Goal: Task Accomplishment & Management: Complete application form

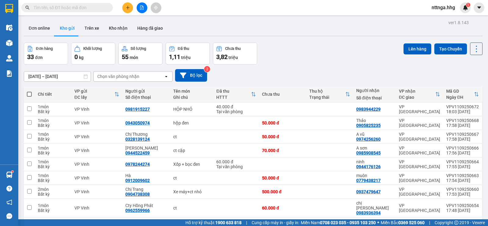
click at [126, 7] on icon "plus" at bounding box center [128, 7] width 4 height 4
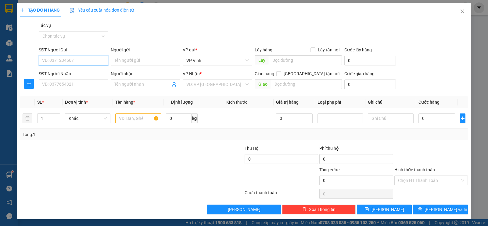
click at [64, 59] on input "SĐT Người Gửi" at bounding box center [74, 61] width 70 height 10
click at [69, 61] on input "SĐT Người Gửi" at bounding box center [74, 61] width 70 height 10
type input "0932397088"
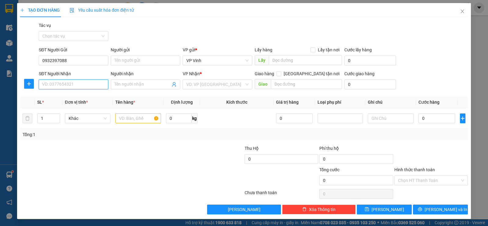
click at [75, 86] on input "SĐT Người Nhận" at bounding box center [74, 84] width 70 height 10
type input "0935840718"
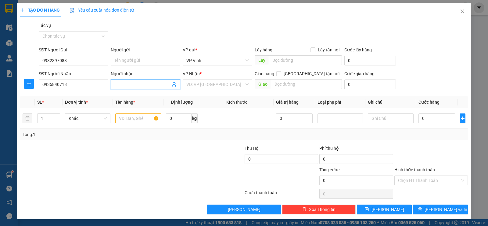
click at [134, 86] on input "Người nhận" at bounding box center [142, 84] width 56 height 7
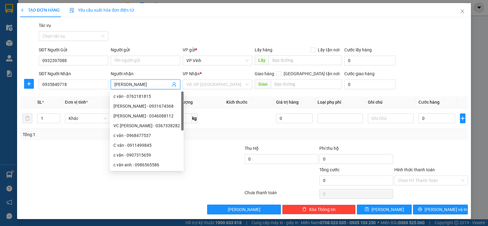
scroll to position [0, 0]
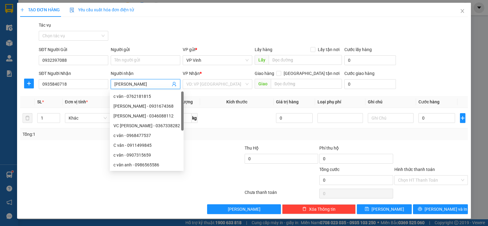
type input "[PERSON_NAME]"
click at [85, 150] on div at bounding box center [95, 154] width 150 height 21
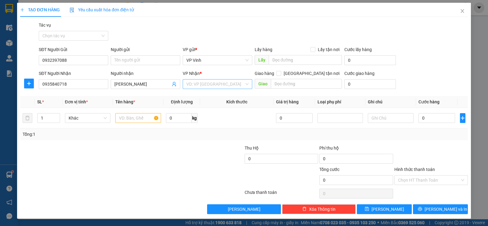
click at [245, 83] on div "VD: VP Sài Gòn" at bounding box center [218, 84] width 70 height 10
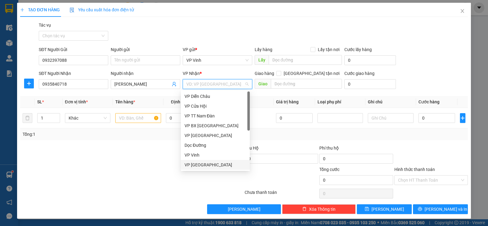
click at [210, 163] on div "VP [GEOGRAPHIC_DATA]" at bounding box center [216, 164] width 62 height 7
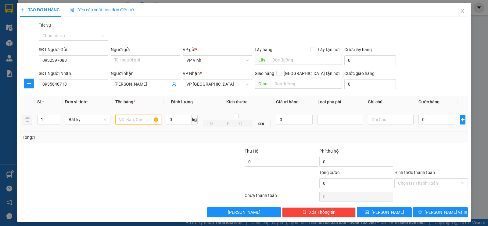
click at [123, 120] on input "text" at bounding box center [138, 119] width 46 height 10
type input "xốp"
click at [419, 117] on input "0" at bounding box center [437, 119] width 37 height 10
type input "5"
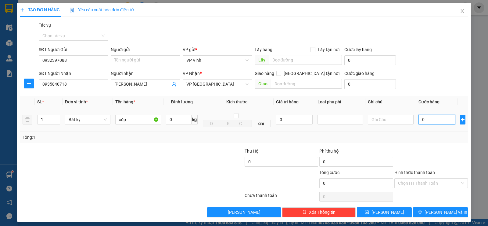
type input "5"
type input "50"
type input "500"
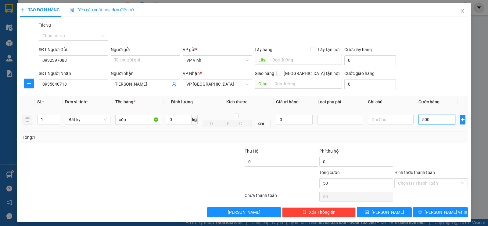
type input "500"
type input "5.000"
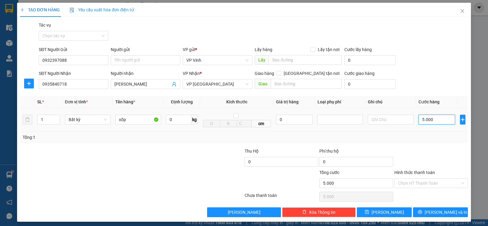
type input "50.000"
click at [440, 180] on input "Hình thức thanh toán" at bounding box center [429, 182] width 62 height 9
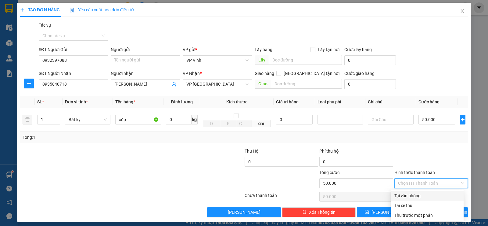
click at [429, 192] on div "Tại văn phòng" at bounding box center [428, 195] width 66 height 7
type input "0"
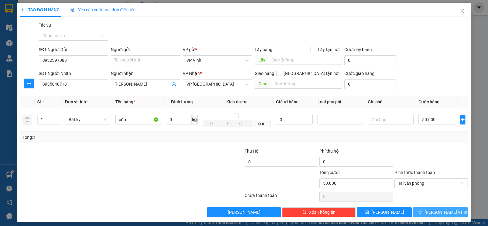
click at [440, 214] on span "Lưu và In" at bounding box center [446, 211] width 43 height 7
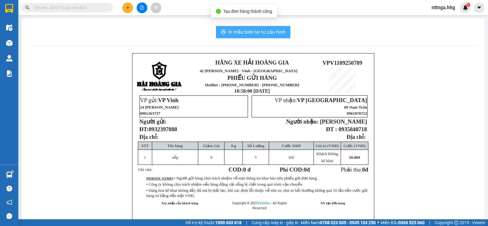
click at [259, 36] on button "In mẫu biên lai tự cấu hình" at bounding box center [253, 32] width 74 height 12
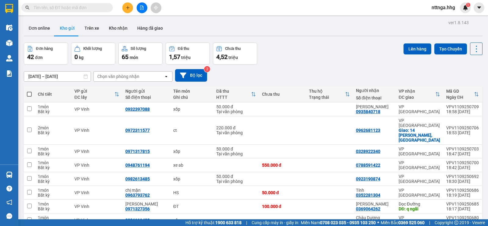
click at [374, 63] on div "Đơn hàng 42 đơn Khối lượng 0 kg Số lượng 65 món Đã thu 1,57 triệu Chưa thu 4,52…" at bounding box center [253, 53] width 459 height 22
click at [125, 3] on button at bounding box center [127, 7] width 11 height 11
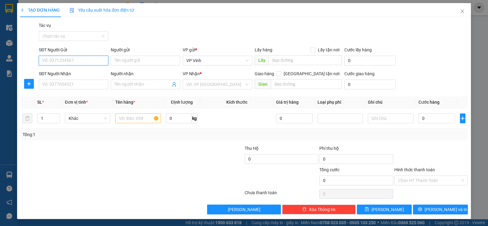
click at [99, 63] on input "SĐT Người Gửi" at bounding box center [74, 61] width 70 height 10
click at [69, 76] on div "0943488837 - tâm" at bounding box center [72, 73] width 69 height 10
type input "0943488837"
type input "tâm"
type input "0943488837"
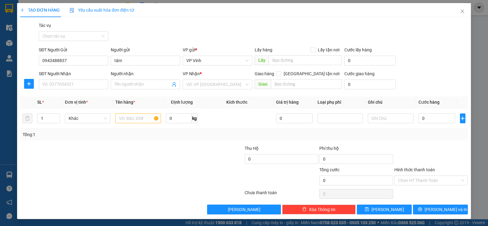
click at [88, 90] on div "SĐT Người Nhận VD: 0377654321" at bounding box center [74, 80] width 70 height 21
click at [87, 87] on input "SĐT Người Nhận" at bounding box center [74, 84] width 70 height 10
click at [89, 96] on div "0776243944 - hoàng" at bounding box center [73, 96] width 62 height 7
type input "0776243944"
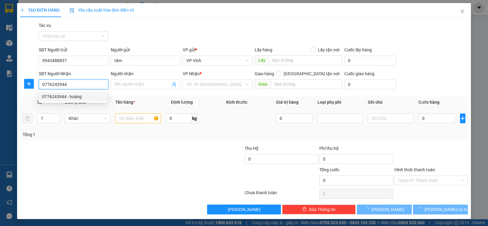
type input "hoàng"
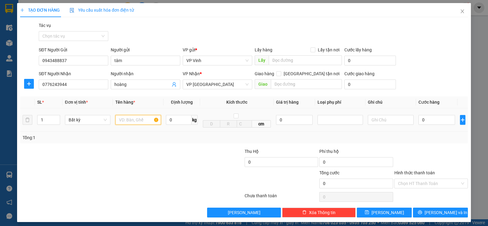
click at [135, 119] on input "text" at bounding box center [138, 120] width 46 height 10
type input "xốp"
click at [419, 121] on input "0" at bounding box center [437, 120] width 37 height 10
type input "5"
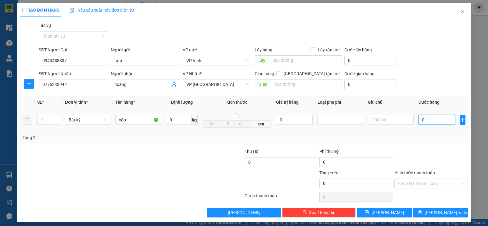
type input "5"
type input "50"
type input "500"
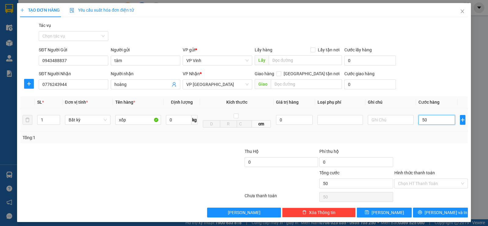
type input "500"
type input "5.000"
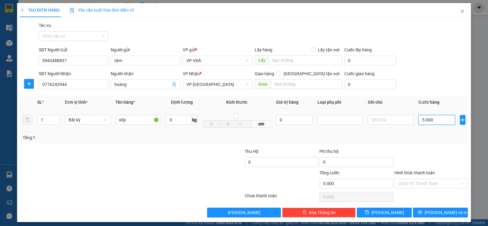
type input "50.000"
click at [428, 186] on input "Hình thức thanh toán" at bounding box center [429, 183] width 62 height 9
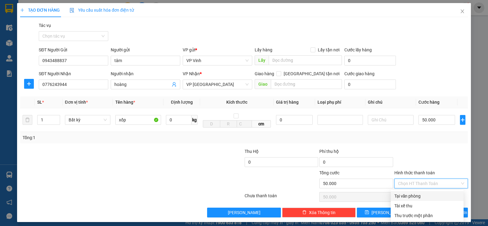
click at [424, 193] on div "Tại văn phòng" at bounding box center [428, 195] width 66 height 7
type input "0"
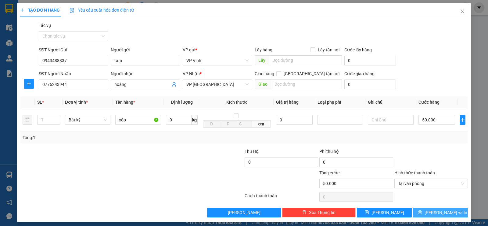
click at [445, 213] on span "Lưu và In" at bounding box center [446, 212] width 43 height 7
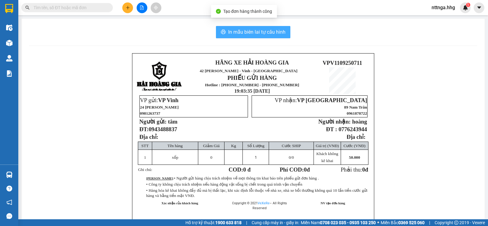
click at [271, 31] on span "In mẫu biên lai tự cấu hình" at bounding box center [256, 32] width 57 height 8
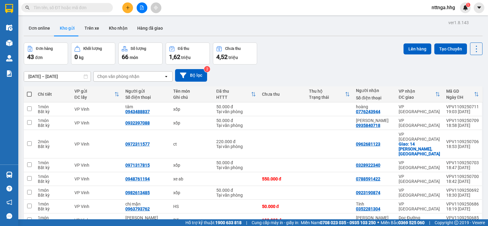
click at [127, 12] on button at bounding box center [127, 7] width 11 height 11
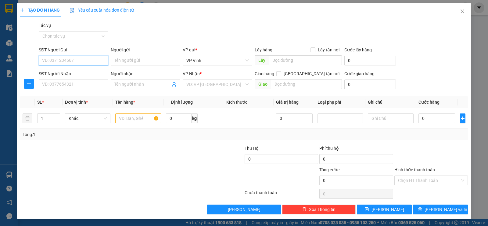
click at [87, 59] on input "SĐT Người Gửi" at bounding box center [74, 61] width 70 height 10
click at [61, 69] on div "0832084999 - C hà" at bounding box center [72, 73] width 69 height 10
type input "0832084999"
type input "C hà"
type input "0832084999"
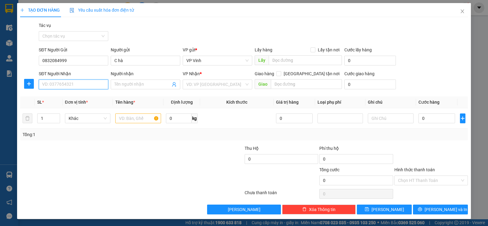
click at [74, 84] on input "SĐT Người Nhận" at bounding box center [74, 84] width 70 height 10
click at [80, 100] on div "0333448266 - ly" at bounding box center [72, 97] width 69 height 10
type input "0333448266"
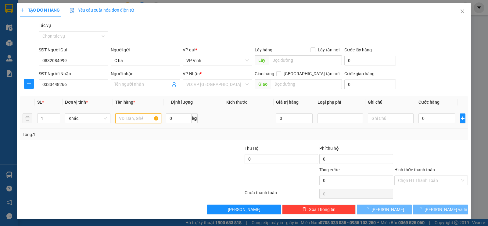
click at [131, 117] on input "text" at bounding box center [138, 118] width 46 height 10
type input "ly"
checkbox input "true"
type input "26 đinh văn chấp cẩm lệ"
type input "40.000"
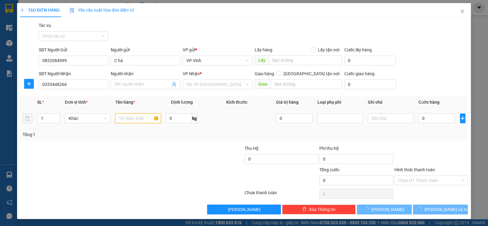
type input "40.000"
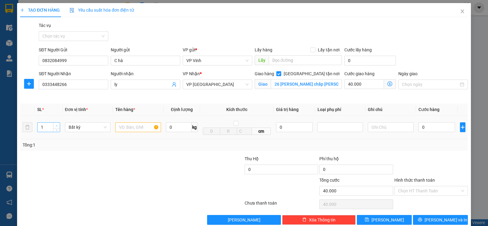
type input "2"
click at [56, 127] on span "up" at bounding box center [57, 126] width 4 height 4
click at [134, 128] on input "text" at bounding box center [138, 127] width 46 height 10
type input "xốp + ct"
click at [420, 129] on input "0" at bounding box center [437, 127] width 37 height 10
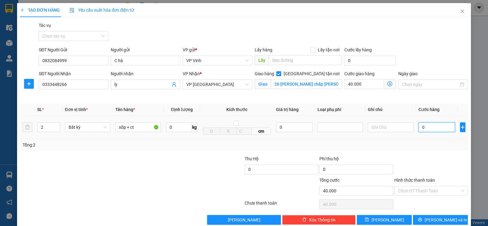
type input "1"
type input "40.001"
type input "10"
type input "40.010"
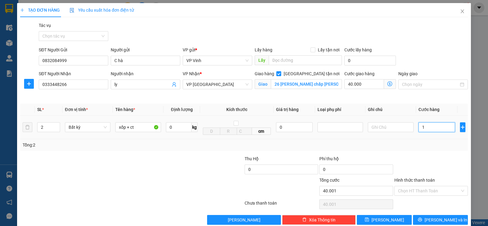
type input "40.010"
type input "100"
type input "40.100"
type input "1.000"
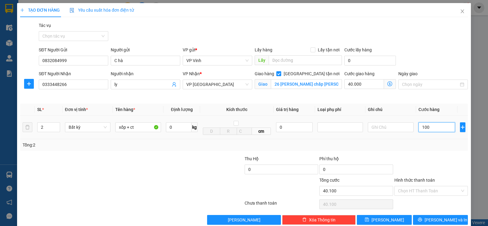
type input "41.000"
type input "10.000"
type input "50.000"
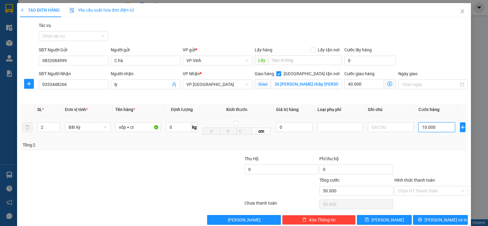
type input "100.000"
type input "140.000"
type input "100.000"
click at [443, 191] on input "Hình thức thanh toán" at bounding box center [429, 190] width 62 height 9
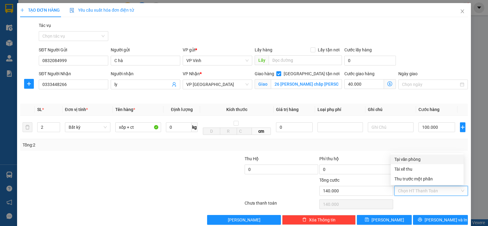
click at [433, 161] on div "Tại văn phòng" at bounding box center [428, 159] width 66 height 7
type input "0"
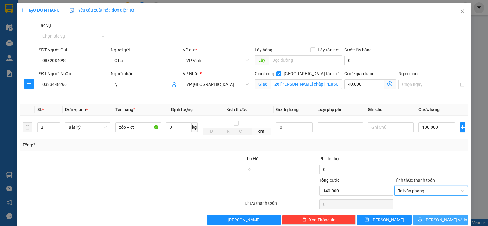
click at [435, 220] on span "Lưu và In" at bounding box center [446, 219] width 43 height 7
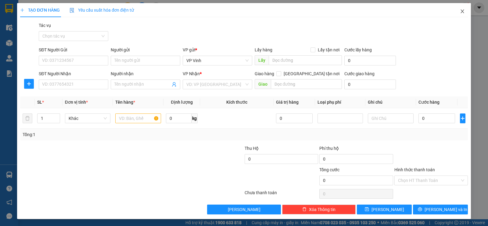
click at [454, 8] on span "Close" at bounding box center [462, 11] width 17 height 17
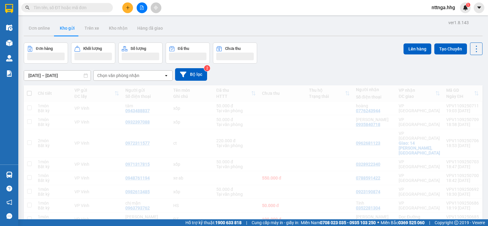
click at [457, 15] on div "Kết quả tìm kiếm ( 0 ) Bộ lọc No Data nttnga.hhg 1" at bounding box center [244, 7] width 488 height 15
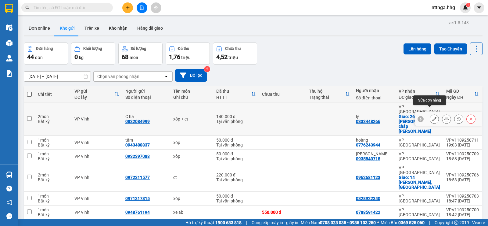
click at [432, 117] on icon at bounding box center [434, 119] width 4 height 4
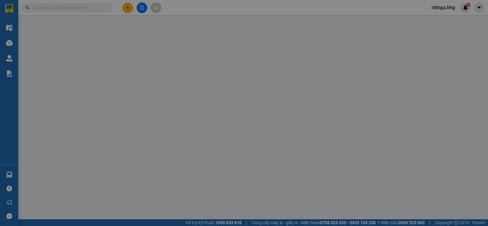
type input "0832084999"
type input "C hà"
type input "0333448266"
type input "ly"
checkbox input "true"
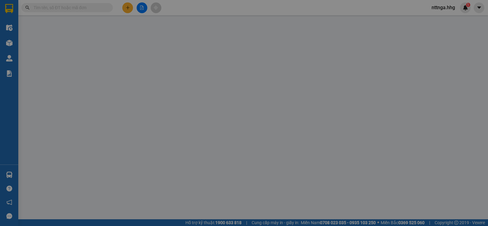
type input "26 đinh văn chấp cẩm lệ"
type input "140.000"
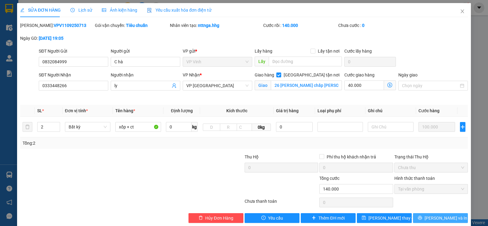
click at [433, 216] on span "Lưu và In" at bounding box center [446, 217] width 43 height 7
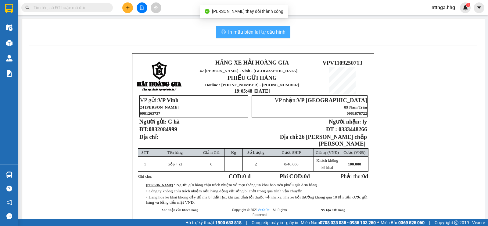
click at [264, 32] on span "In mẫu biên lai tự cấu hình" at bounding box center [256, 32] width 57 height 8
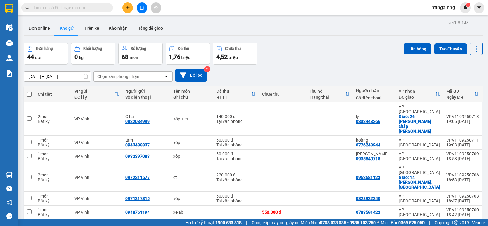
click at [121, 9] on div at bounding box center [142, 7] width 46 height 11
click at [125, 9] on button at bounding box center [127, 7] width 11 height 11
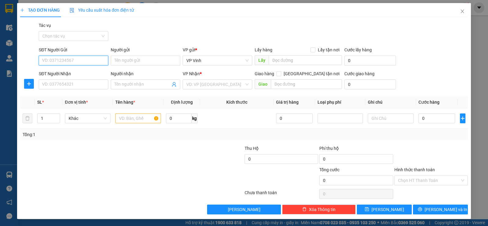
click at [87, 63] on input "SĐT Người Gửi" at bounding box center [74, 61] width 70 height 10
click at [82, 59] on input "SĐT Người Gửi" at bounding box center [74, 61] width 70 height 10
click at [73, 72] on div "0582814143 - C thúy" at bounding box center [73, 72] width 62 height 7
type input "0582814143"
type input "C thúy"
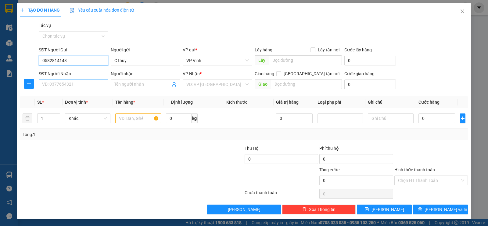
type input "0582814143"
click at [78, 83] on input "SĐT Người Nhận" at bounding box center [74, 84] width 70 height 10
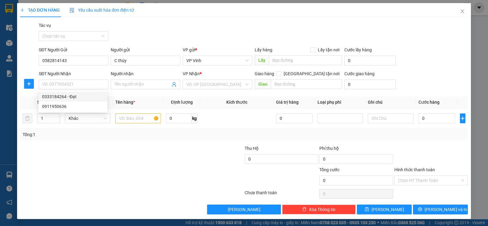
click at [114, 172] on div at bounding box center [95, 176] width 150 height 21
click at [461, 13] on icon "close" at bounding box center [462, 11] width 5 height 5
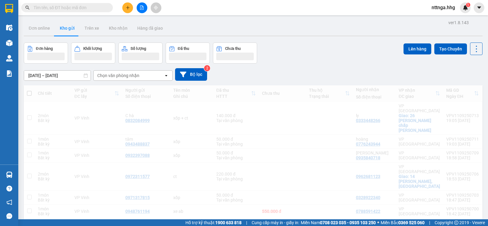
click at [460, 13] on div "nttnga.hhg 1" at bounding box center [449, 7] width 44 height 11
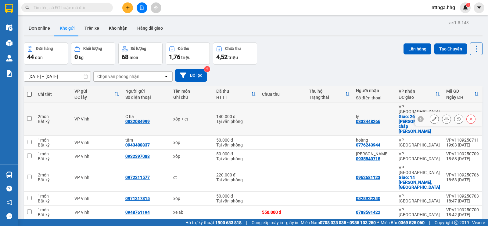
click at [443, 114] on button at bounding box center [447, 119] width 9 height 11
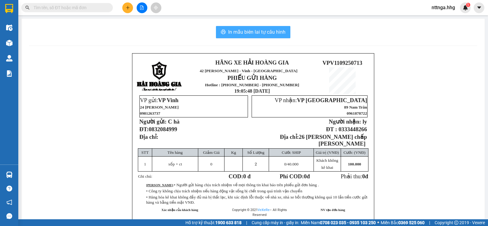
click at [263, 32] on span "In mẫu biên lai tự cấu hình" at bounding box center [256, 32] width 57 height 8
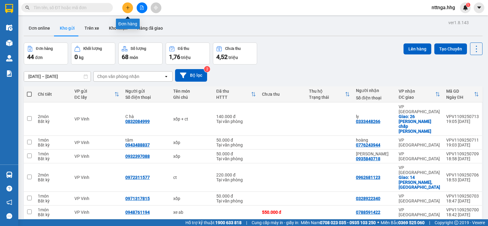
click at [132, 8] on button at bounding box center [127, 7] width 11 height 11
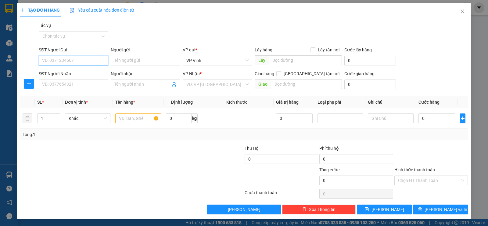
click at [94, 64] on input "SĐT Người Gửi" at bounding box center [74, 61] width 70 height 10
click at [103, 73] on div "0988628792" at bounding box center [73, 72] width 62 height 7
type input "0988628792"
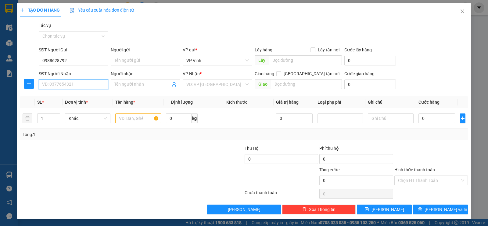
click at [99, 86] on input "SĐT Người Nhận" at bounding box center [74, 84] width 70 height 10
type input "0967586878"
click at [131, 118] on input "text" at bounding box center [138, 118] width 46 height 10
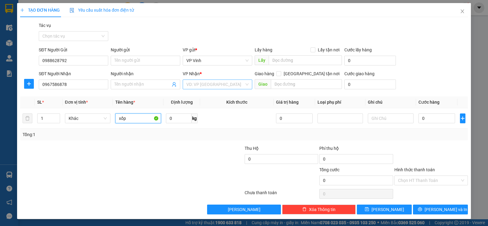
type input "xốp"
click at [208, 85] on input "search" at bounding box center [215, 84] width 58 height 9
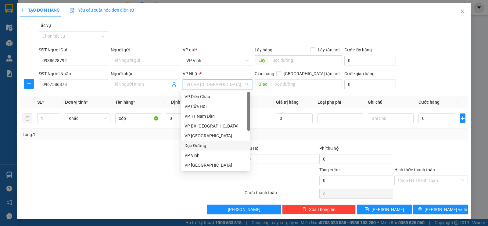
click at [211, 148] on div "Dọc Đường" at bounding box center [216, 145] width 62 height 7
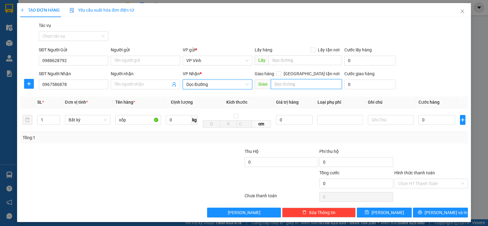
click at [299, 81] on input "text" at bounding box center [306, 84] width 71 height 10
type input "quảng ngãi"
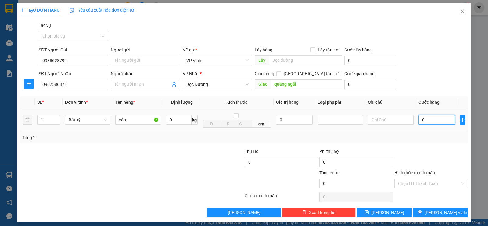
click at [419, 120] on input "0" at bounding box center [437, 120] width 37 height 10
type input "5"
type input "50"
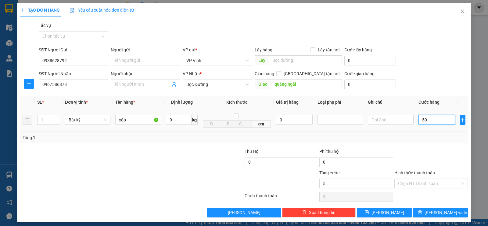
type input "50"
type input "500"
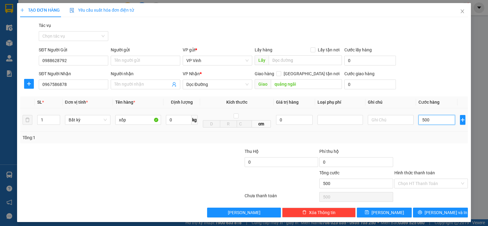
type input "5.000"
type input "50.000"
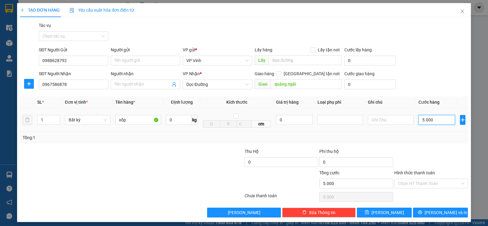
type input "50.000"
click at [452, 180] on input "Hình thức thanh toán" at bounding box center [429, 183] width 62 height 9
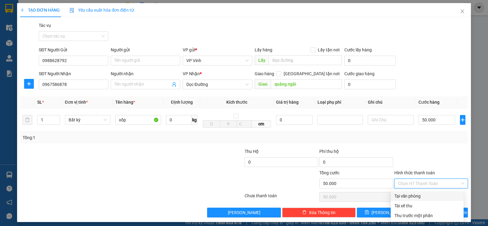
click at [440, 192] on div "Tại văn phòng" at bounding box center [428, 195] width 66 height 7
type input "0"
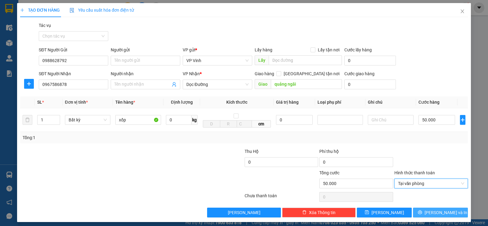
click at [436, 211] on span "Lưu và In" at bounding box center [446, 212] width 43 height 7
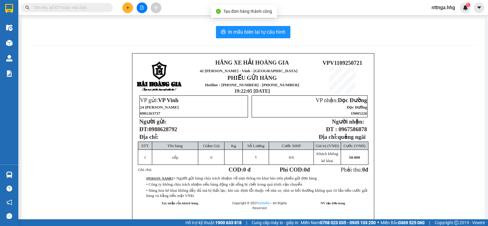
click at [268, 39] on div "In mẫu biên lai tự cấu hình HÃNG XE HẢI HOÀNG GIA 42 Nguyễn Cảnh Hoan - Vinh - …" at bounding box center [253, 133] width 463 height 229
click at [267, 33] on span "In mẫu biên lai tự cấu hình" at bounding box center [256, 32] width 57 height 8
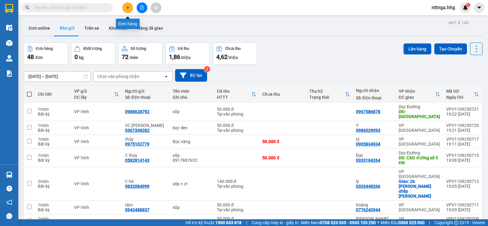
click at [127, 10] on button at bounding box center [127, 7] width 11 height 11
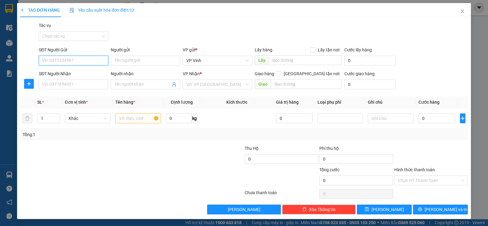
click at [91, 63] on input "SĐT Người Gửi" at bounding box center [74, 61] width 70 height 10
click at [80, 60] on input "SĐT Người Gửi" at bounding box center [74, 61] width 70 height 10
click at [79, 60] on input "SĐT Người Gửi" at bounding box center [74, 61] width 70 height 10
type input "0915566575"
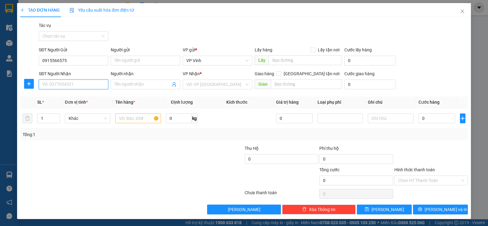
click at [77, 82] on input "SĐT Người Nhận" at bounding box center [74, 84] width 70 height 10
type input "0983818607"
click at [144, 118] on input "text" at bounding box center [138, 118] width 46 height 10
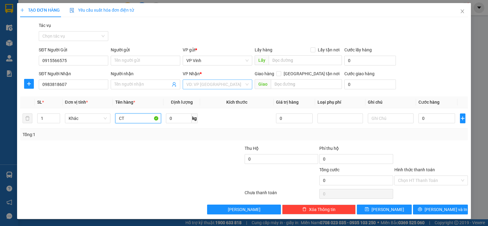
type input "CT"
click at [231, 89] on input "search" at bounding box center [215, 84] width 58 height 9
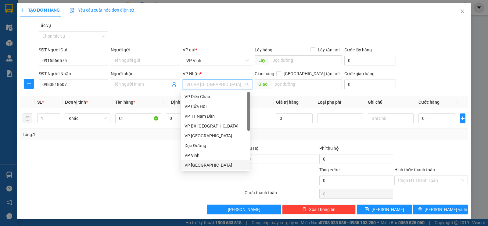
click at [220, 162] on div "VP Đà Nẵng" at bounding box center [216, 164] width 62 height 7
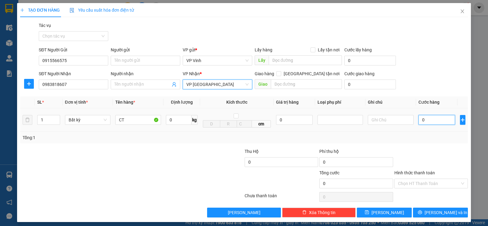
click at [420, 121] on input "0" at bounding box center [437, 120] width 37 height 10
type input "5"
type input "50"
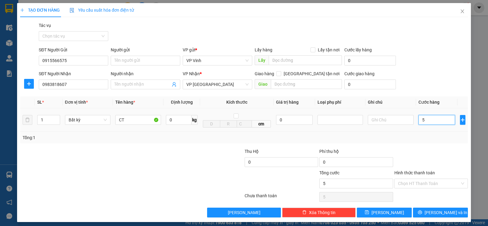
type input "50"
type input "500"
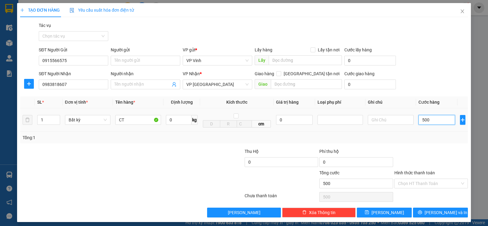
type input "5.000"
type input "50.000"
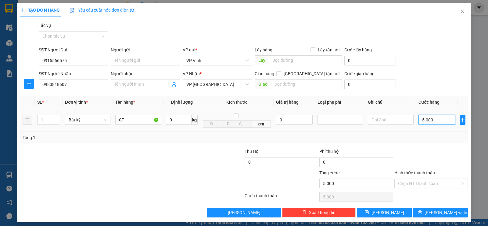
type input "50.000"
click at [419, 182] on input "Hình thức thanh toán" at bounding box center [429, 183] width 62 height 9
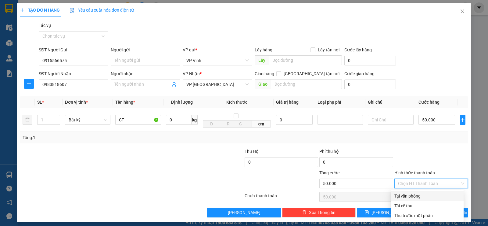
click at [420, 197] on div "Tại văn phòng" at bounding box center [428, 195] width 66 height 7
type input "0"
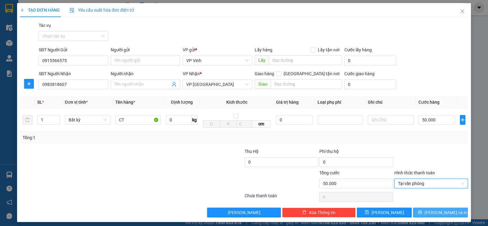
click at [439, 214] on span "Lưu và In" at bounding box center [446, 212] width 43 height 7
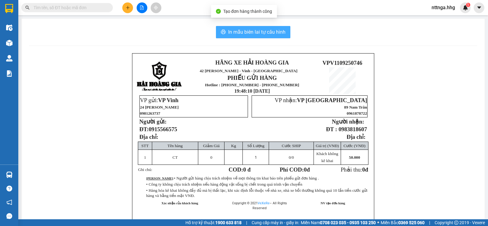
click at [272, 29] on span "In mẫu biên lai tự cấu hình" at bounding box center [256, 32] width 57 height 8
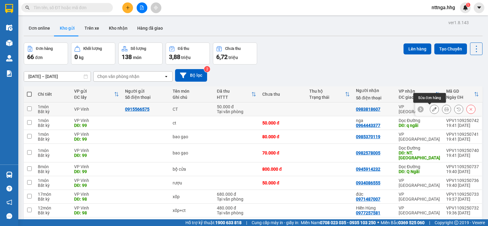
click at [432, 110] on icon at bounding box center [434, 109] width 4 height 4
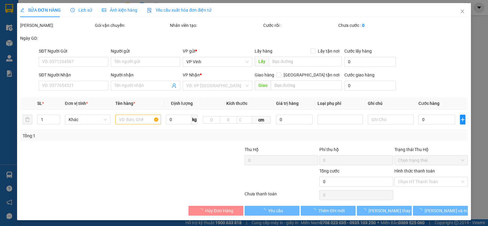
type input "0915566575"
type input "0983818607"
type input "50.000"
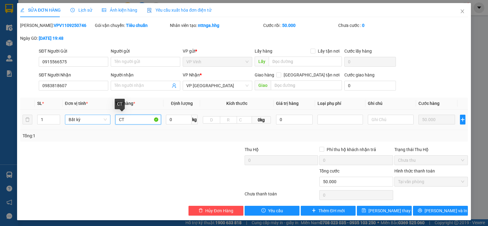
drag, startPoint x: 143, startPoint y: 118, endPoint x: 107, endPoint y: 118, distance: 36.9
click at [107, 118] on tr "1 Bất kỳ CT 0 kg 0kg 0 50.000" at bounding box center [244, 119] width 448 height 20
type input "XỐP"
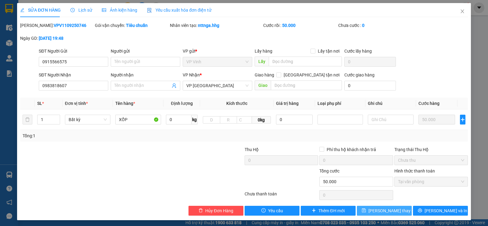
click at [388, 211] on span "Lưu thay đổi" at bounding box center [393, 210] width 49 height 7
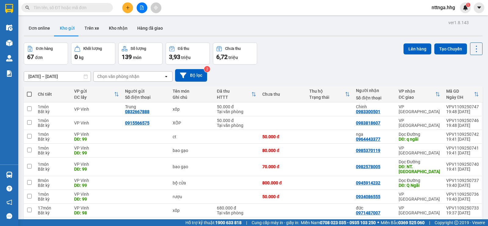
click at [122, 8] on div at bounding box center [142, 7] width 46 height 11
click at [125, 8] on button at bounding box center [127, 7] width 11 height 11
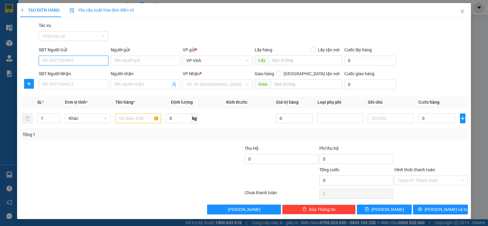
click at [81, 62] on input "SĐT Người Gửi" at bounding box center [74, 61] width 70 height 10
click at [56, 67] on div "0588883337 0588883337" at bounding box center [72, 73] width 69 height 12
click at [57, 70] on form "SĐT Người Gửi 058888 Người gửi Tên người gửi VP gửi * VP Vinh Lấy hàng Lấy tận …" at bounding box center [244, 68] width 448 height 45
click at [69, 58] on input "058888" at bounding box center [74, 61] width 70 height 10
click at [75, 74] on div "0588883337" at bounding box center [73, 72] width 62 height 7
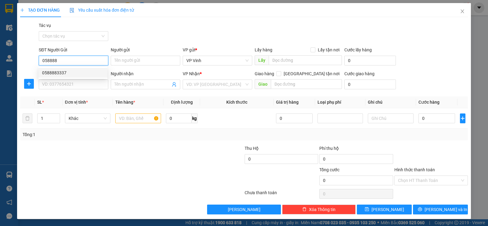
type input "0588883337"
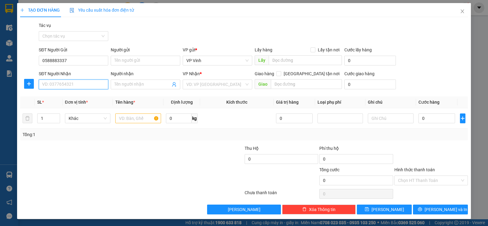
click at [78, 87] on input "SĐT Người Nhận" at bounding box center [74, 84] width 70 height 10
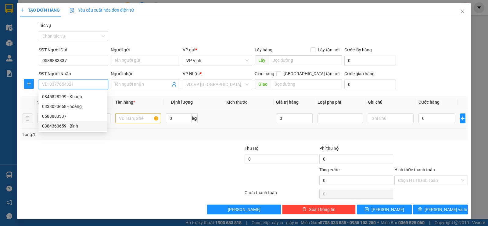
click at [77, 125] on div "0384360659 - Bình" at bounding box center [73, 125] width 62 height 7
type input "0384360659"
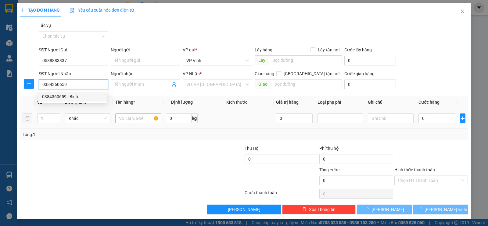
type input "Bình"
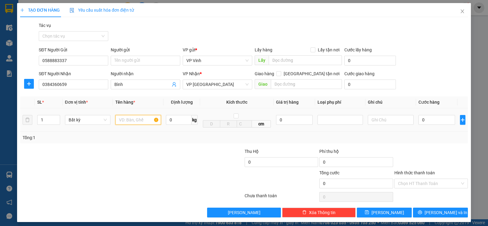
click at [124, 117] on input "text" at bounding box center [138, 120] width 46 height 10
type input "BỌC VÀNG"
click at [283, 81] on input "text" at bounding box center [306, 84] width 71 height 10
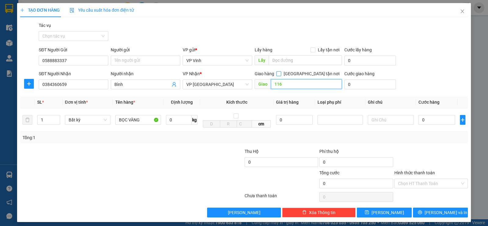
type input "116"
click at [281, 73] on input "Giao tận nơi" at bounding box center [278, 73] width 4 height 4
checkbox input "true"
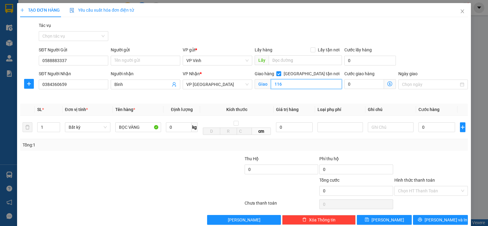
click at [302, 84] on input "116" at bounding box center [306, 84] width 71 height 10
type input "1"
click at [281, 74] on input "Giao tận nơi" at bounding box center [278, 73] width 4 height 4
checkbox input "false"
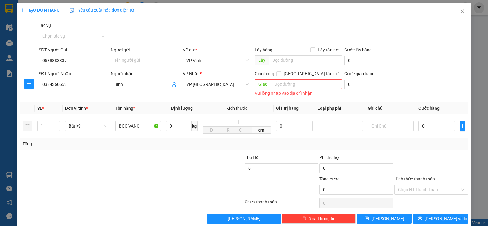
click at [442, 68] on form "SĐT Người Gửi 0588883337 Người gửi Tên người gửi VP gửi * VP Vinh Lấy hàng Lấy …" at bounding box center [244, 71] width 448 height 51
click at [423, 128] on input "0" at bounding box center [437, 126] width 37 height 10
type input "5"
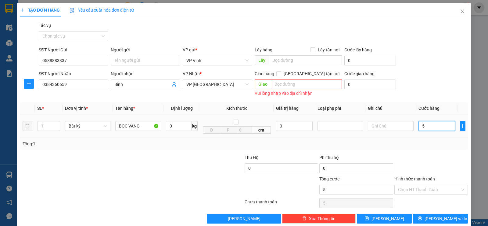
type input "50"
type input "500"
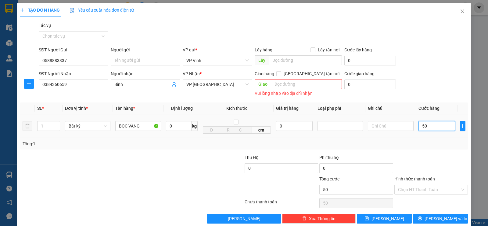
type input "500"
type input "5.000"
type input "50.000"
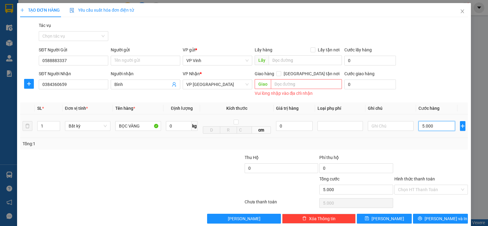
type input "50.000"
click at [437, 219] on span "Lưu và In" at bounding box center [446, 218] width 43 height 7
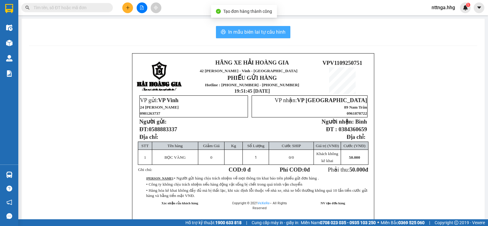
click at [277, 33] on span "In mẫu biên lai tự cấu hình" at bounding box center [256, 32] width 57 height 8
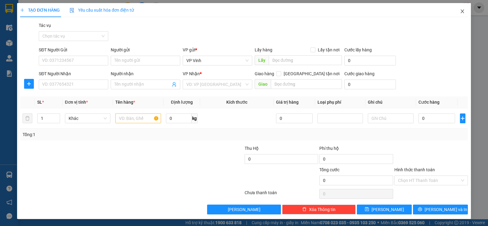
click at [460, 11] on icon "close" at bounding box center [462, 11] width 5 height 5
click at [459, 14] on div "Kết quả tìm kiếm ( 0 ) Bộ lọc No Data nttnga.hhg 1" at bounding box center [244, 7] width 488 height 15
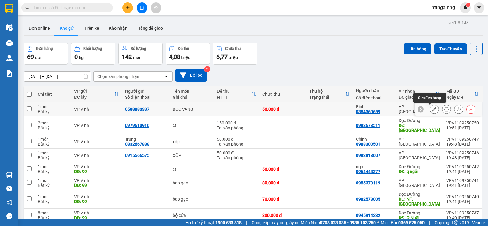
click at [432, 110] on icon at bounding box center [434, 109] width 4 height 4
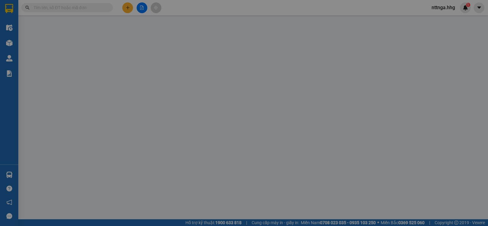
type input "0588883337"
type input "0384360659"
type input "Bình"
type input "50.000"
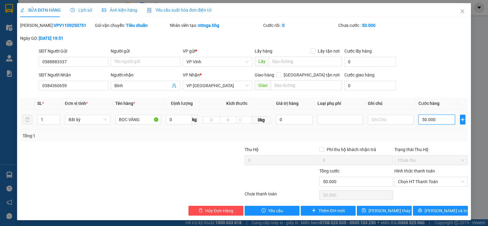
click at [425, 119] on input "50.000" at bounding box center [437, 119] width 37 height 10
type input "2"
type input "20"
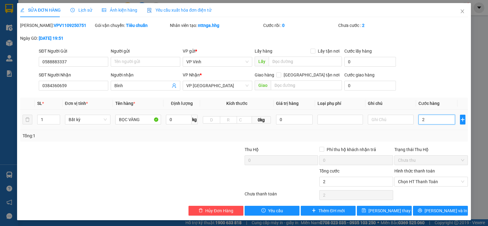
type input "20"
type input "200"
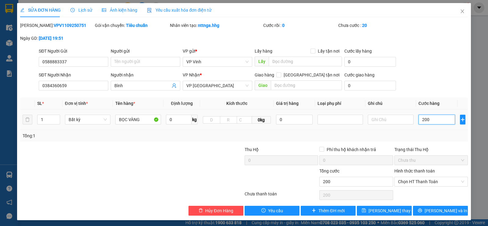
type input "2.000"
type input "20.000"
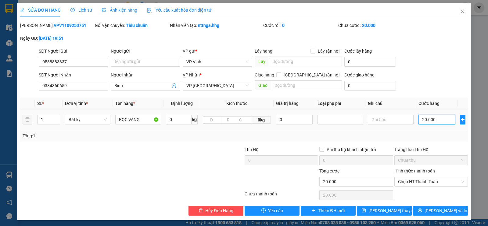
type input "200.000"
click at [431, 209] on button "Lưu và In" at bounding box center [440, 210] width 55 height 10
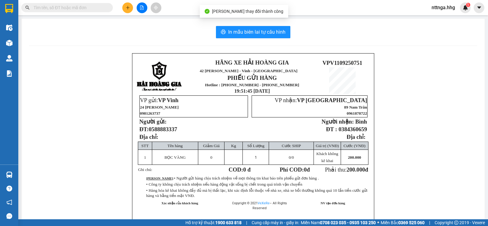
click at [274, 38] on div "In mẫu biên lai tự cấu hình HÃNG XE HẢI HOÀNG GIA 42 Nguyễn Cảnh Hoan - Vinh - …" at bounding box center [253, 133] width 463 height 229
click at [274, 34] on span "In mẫu biên lai tự cấu hình" at bounding box center [256, 32] width 57 height 8
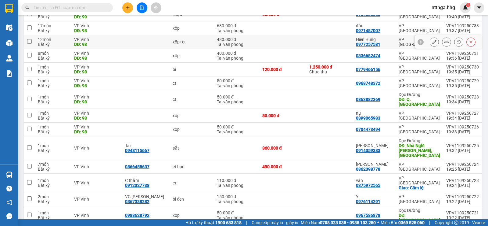
scroll to position [244, 0]
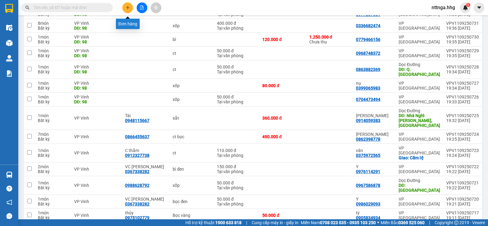
click at [126, 10] on button at bounding box center [127, 7] width 11 height 11
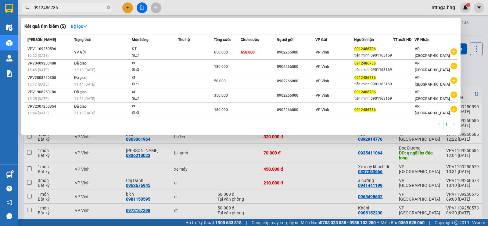
click at [379, 4] on div at bounding box center [244, 113] width 488 height 226
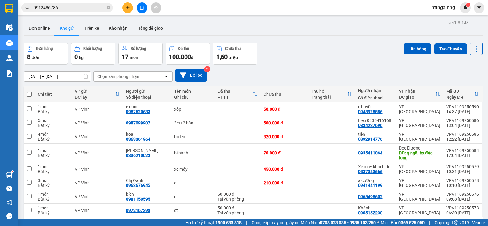
click at [139, 6] on button at bounding box center [142, 7] width 11 height 11
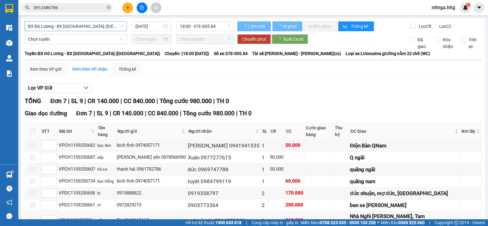
click at [114, 23] on span "BX Đô Lương - BX [GEOGRAPHIC_DATA] ([GEOGRAPHIC_DATA])" at bounding box center [75, 26] width 95 height 9
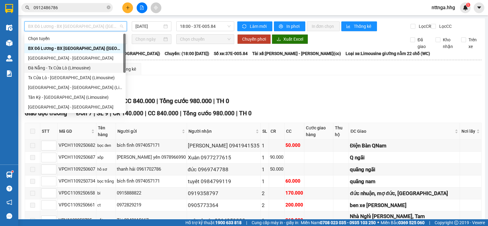
scroll to position [49, 0]
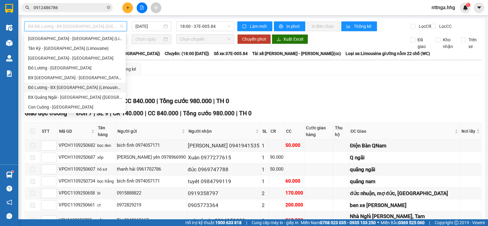
click at [76, 84] on div "Đô Lương - BX [GEOGRAPHIC_DATA] (Limousine 32 phòng)" at bounding box center [75, 87] width 94 height 7
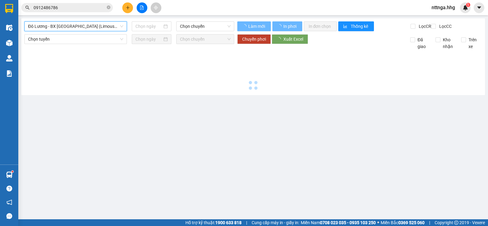
type input "[DATE]"
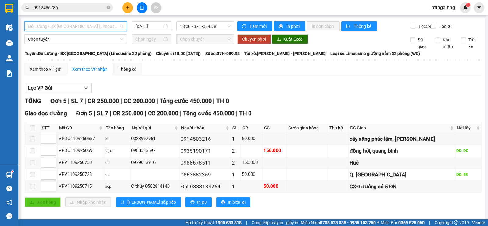
click at [74, 23] on span "Đô Lương - BX Đà Nẵng (Limousine 32 phòng)" at bounding box center [75, 26] width 95 height 9
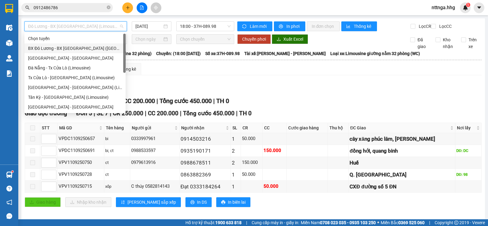
click at [84, 48] on div "BX Đô Lương - BX Quảng Ngãi (Limousine)" at bounding box center [75, 48] width 94 height 7
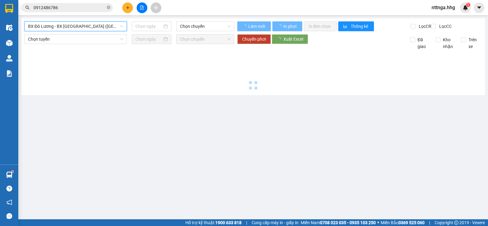
type input "11/09/2025"
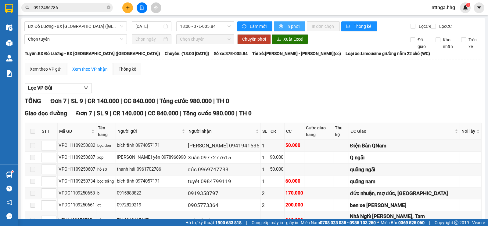
click at [287, 27] on span "In phơi" at bounding box center [294, 26] width 14 height 7
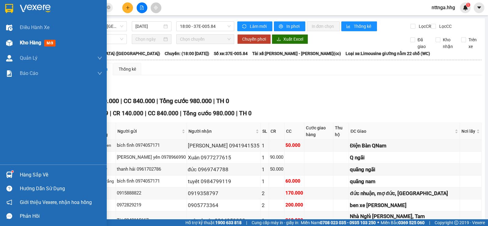
click at [20, 43] on div "Kho hàng mới" at bounding box center [53, 42] width 107 height 15
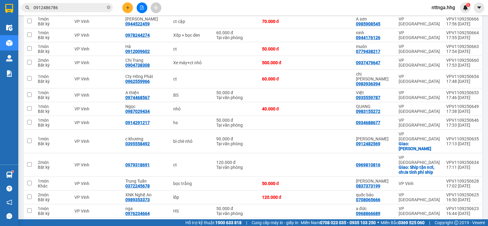
scroll to position [720, 0]
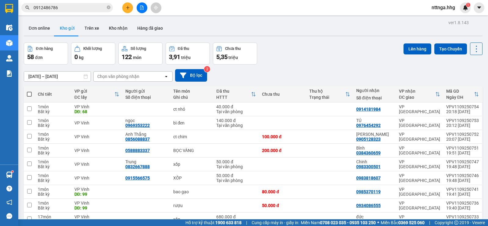
scroll to position [720, 0]
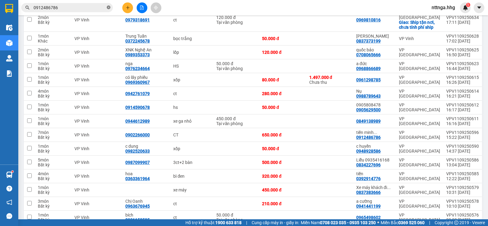
click at [108, 6] on icon "close-circle" at bounding box center [109, 7] width 4 height 4
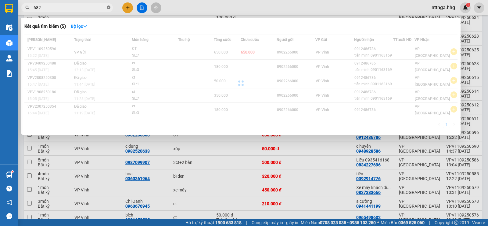
type input "68"
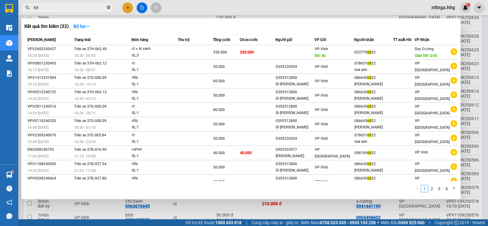
click at [108, 6] on icon "close-circle" at bounding box center [109, 7] width 4 height 4
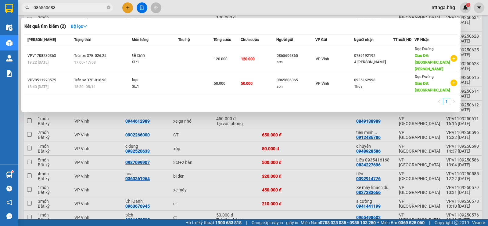
type input "0865606832"
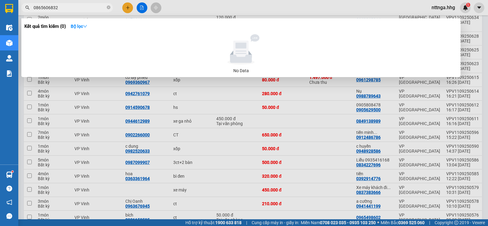
click at [84, 9] on input "0865606832" at bounding box center [70, 7] width 72 height 7
click at [108, 7] on icon "close-circle" at bounding box center [109, 7] width 4 height 4
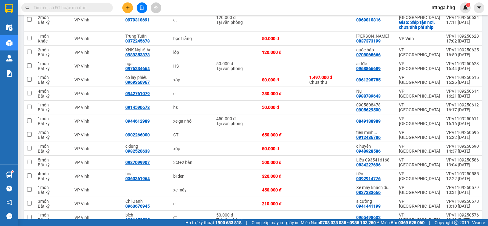
click at [105, 8] on input "text" at bounding box center [70, 7] width 72 height 7
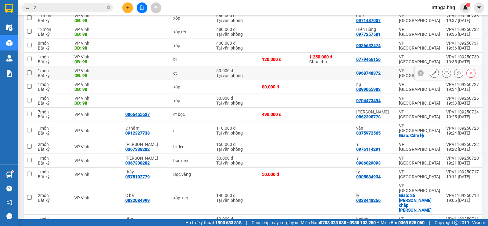
scroll to position [0, 0]
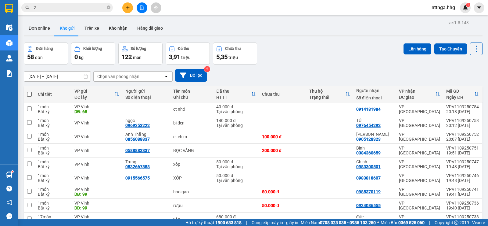
type input "2"
click at [65, 78] on input "09/09/2025 – 11/09/2025" at bounding box center [57, 76] width 67 height 10
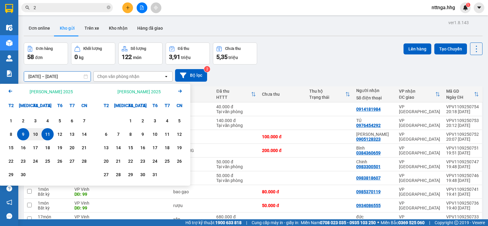
click at [50, 135] on div "11" at bounding box center [47, 133] width 9 height 7
click at [49, 135] on div "11" at bounding box center [47, 133] width 9 height 7
type input "11/09/2025 – 11/09/2025"
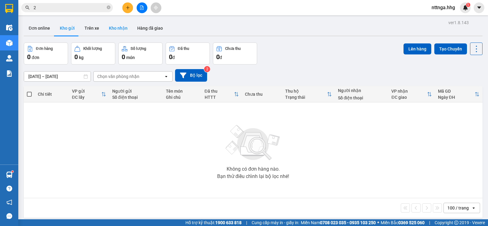
click at [119, 27] on button "Kho nhận" at bounding box center [118, 28] width 28 height 15
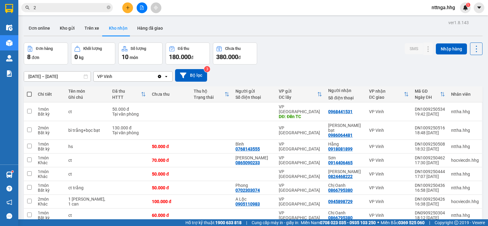
click at [57, 77] on input "09/09/2025 – 11/09/2025" at bounding box center [57, 76] width 67 height 10
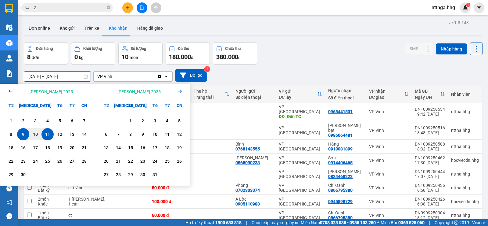
click at [47, 135] on div "11" at bounding box center [47, 133] width 9 height 7
type input "11/09/2025 – 11/09/2025"
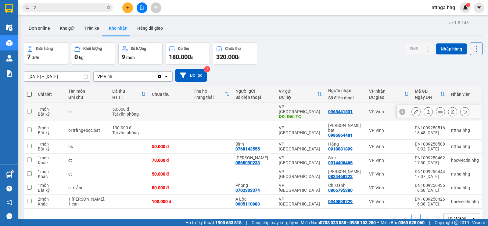
scroll to position [28, 0]
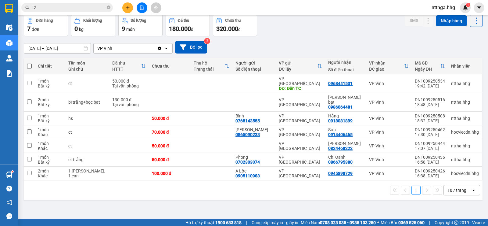
click at [92, 6] on input "2" at bounding box center [70, 7] width 72 height 7
click at [107, 8] on icon "close-circle" at bounding box center [109, 7] width 4 height 4
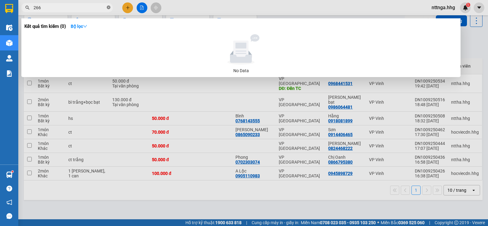
type input "2666"
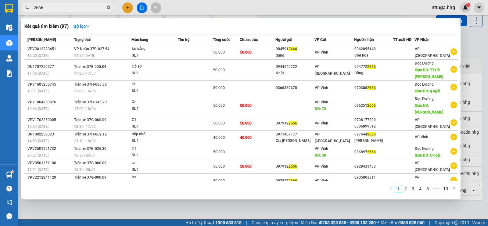
click at [110, 6] on icon "close-circle" at bounding box center [109, 7] width 4 height 4
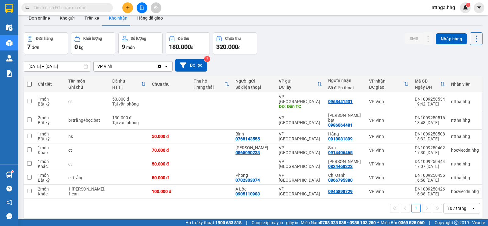
scroll to position [0, 0]
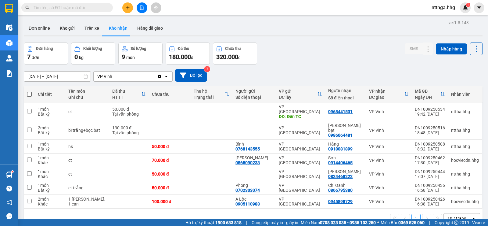
click at [441, 7] on span "nttnga.hhg" at bounding box center [443, 8] width 33 height 8
click at [433, 18] on icon "login" at bounding box center [432, 19] width 4 height 4
